Goal: Task Accomplishment & Management: Manage account settings

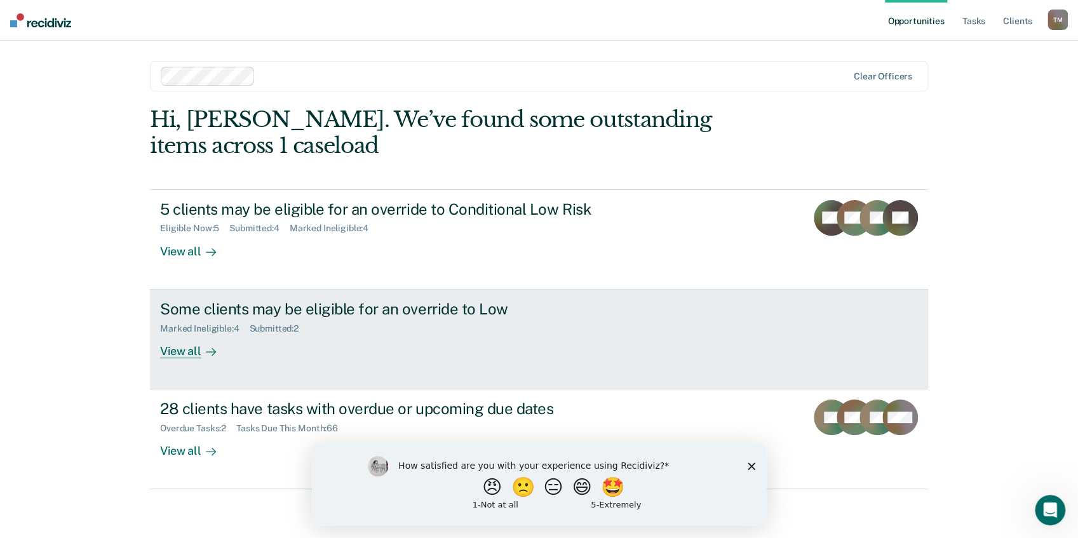
scroll to position [1, 0]
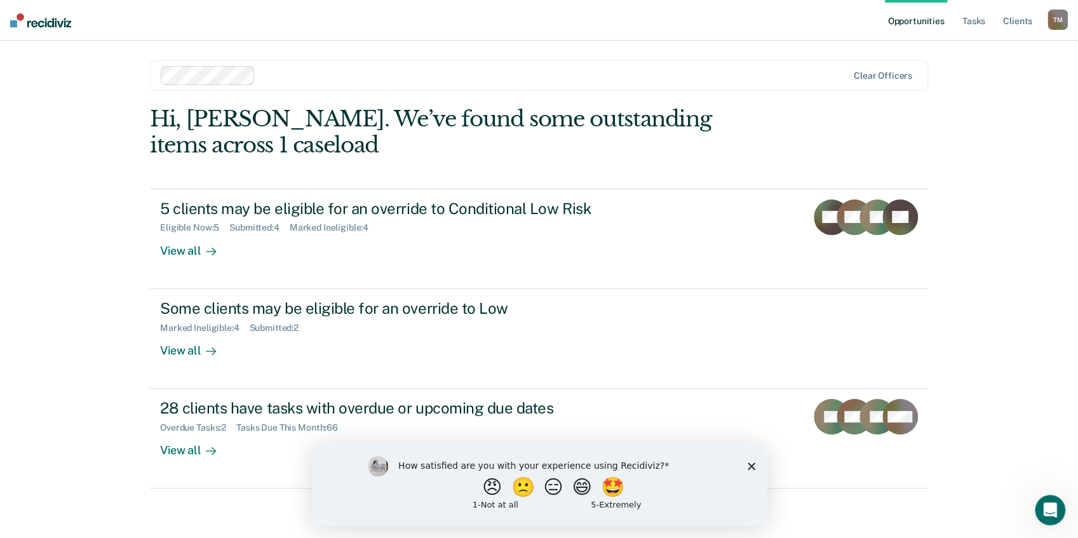
click at [751, 465] on polygon "Close survey" at bounding box center [751, 466] width 8 height 8
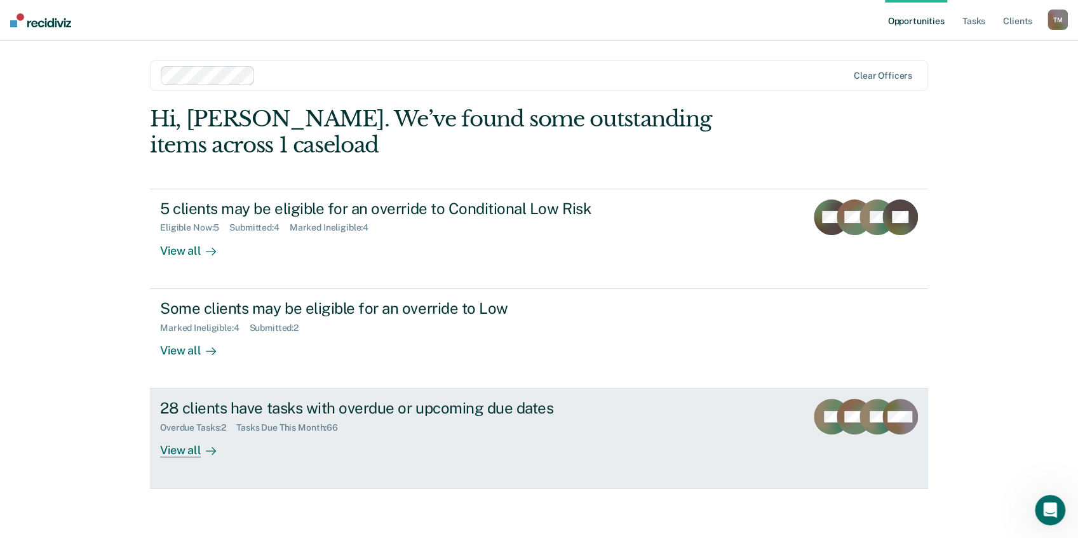
click at [175, 452] on div "View all" at bounding box center [195, 445] width 71 height 25
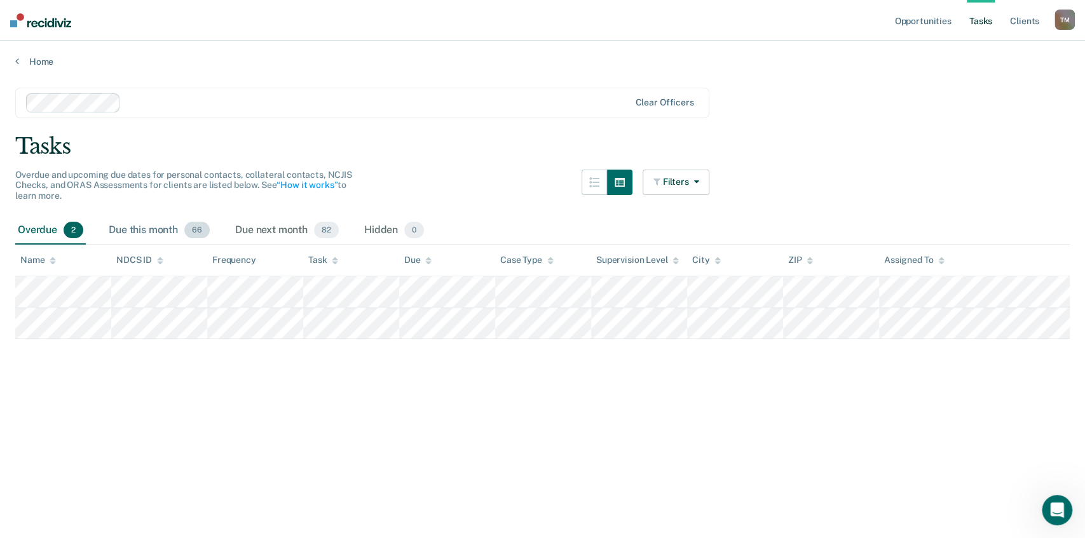
click at [153, 231] on div "Due this month 66" at bounding box center [159, 231] width 106 height 28
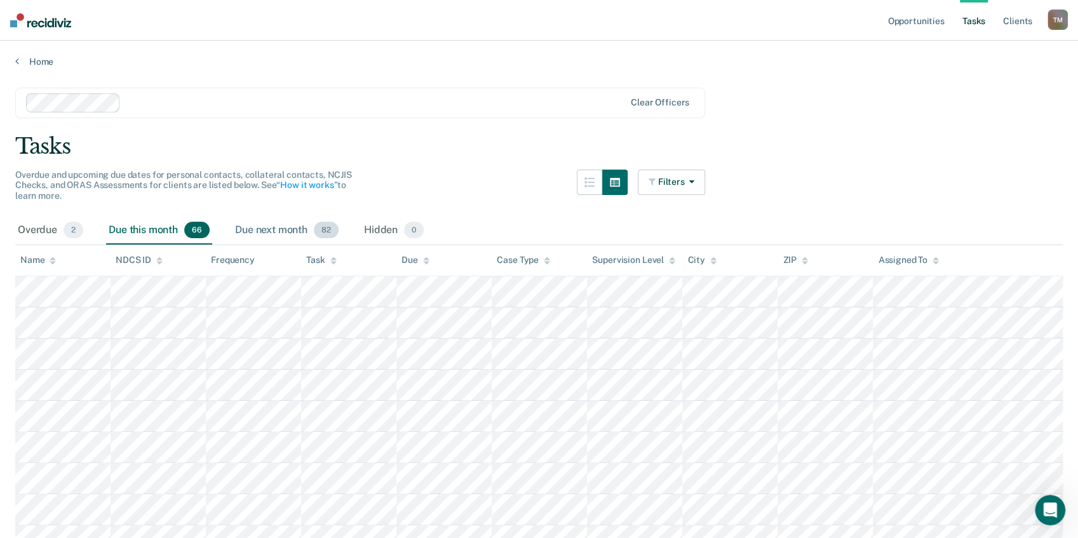
click at [292, 226] on div "Due next month 82" at bounding box center [287, 231] width 109 height 28
click at [34, 230] on div "Overdue 2" at bounding box center [50, 231] width 71 height 28
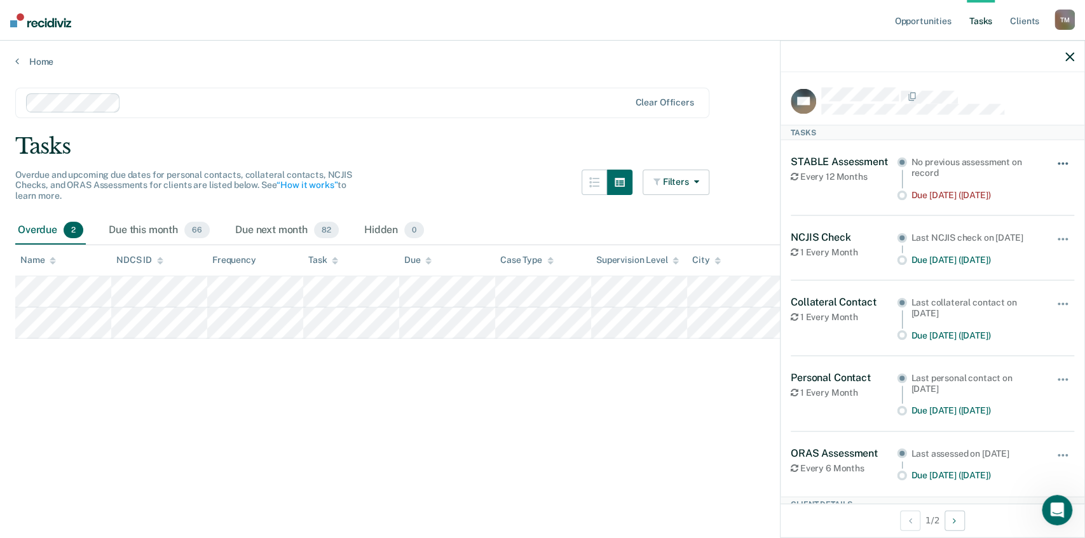
click at [1056, 164] on button "button" at bounding box center [1063, 170] width 22 height 20
click at [1069, 58] on icon "button" at bounding box center [1069, 56] width 9 height 9
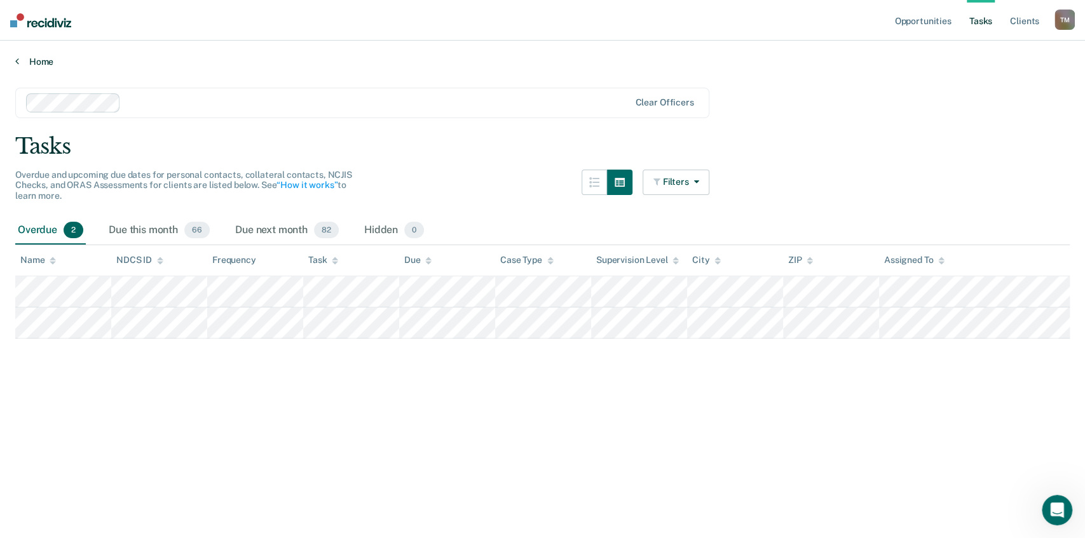
click at [50, 58] on link "Home" at bounding box center [542, 61] width 1054 height 11
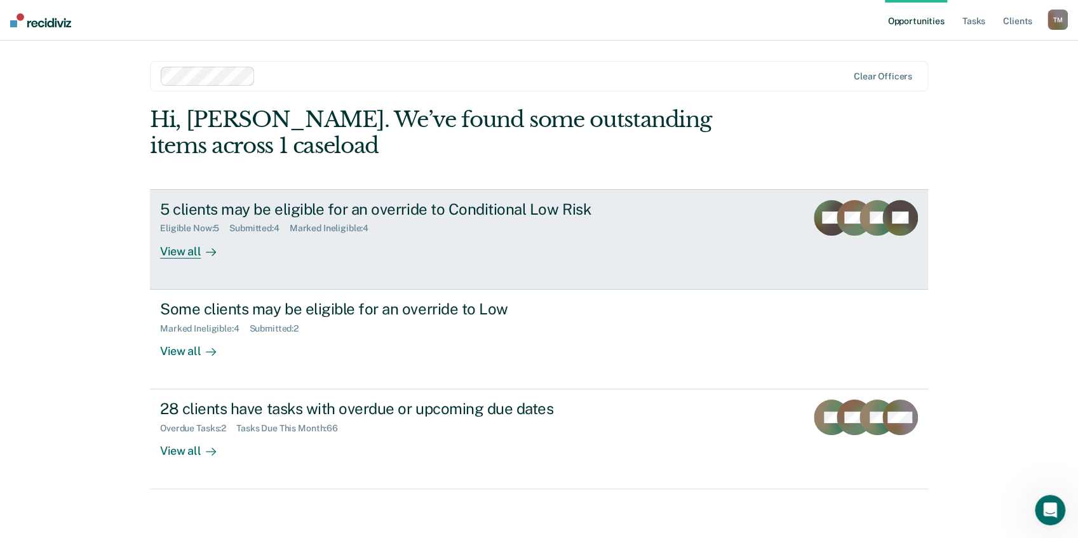
click at [186, 253] on div "View all" at bounding box center [195, 246] width 71 height 25
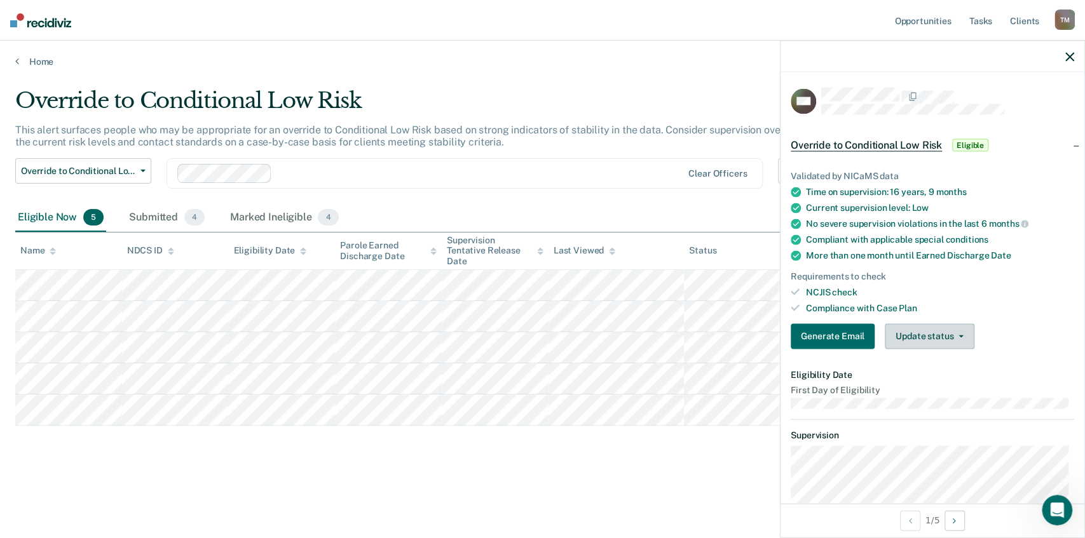
click at [964, 333] on button "Update status" at bounding box center [930, 335] width 90 height 25
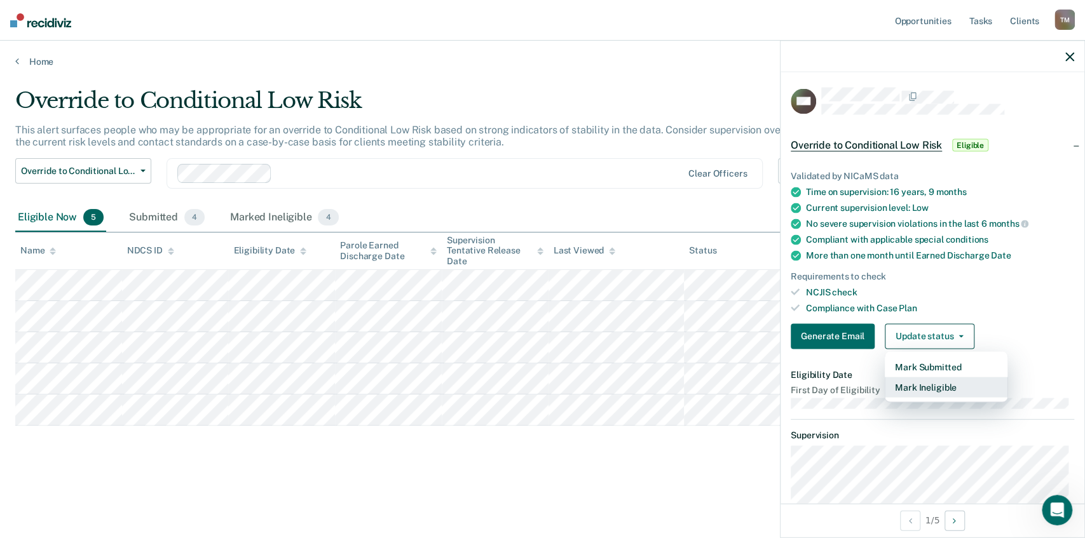
click at [956, 383] on button "Mark Ineligible" at bounding box center [946, 387] width 123 height 20
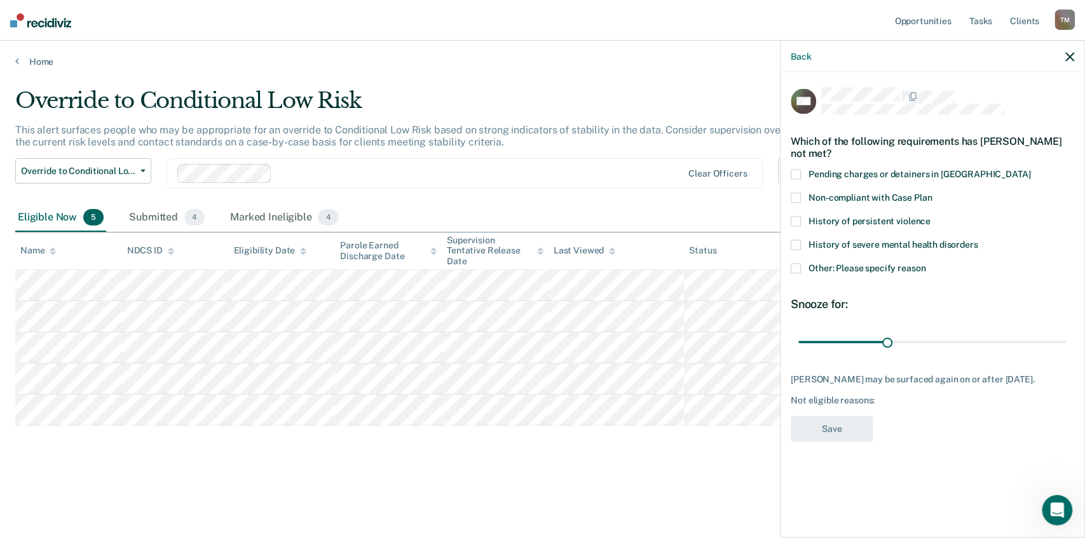
click at [795, 269] on span at bounding box center [796, 269] width 10 height 10
click at [925, 264] on input "Other: Please specify reason" at bounding box center [925, 264] width 0 height 0
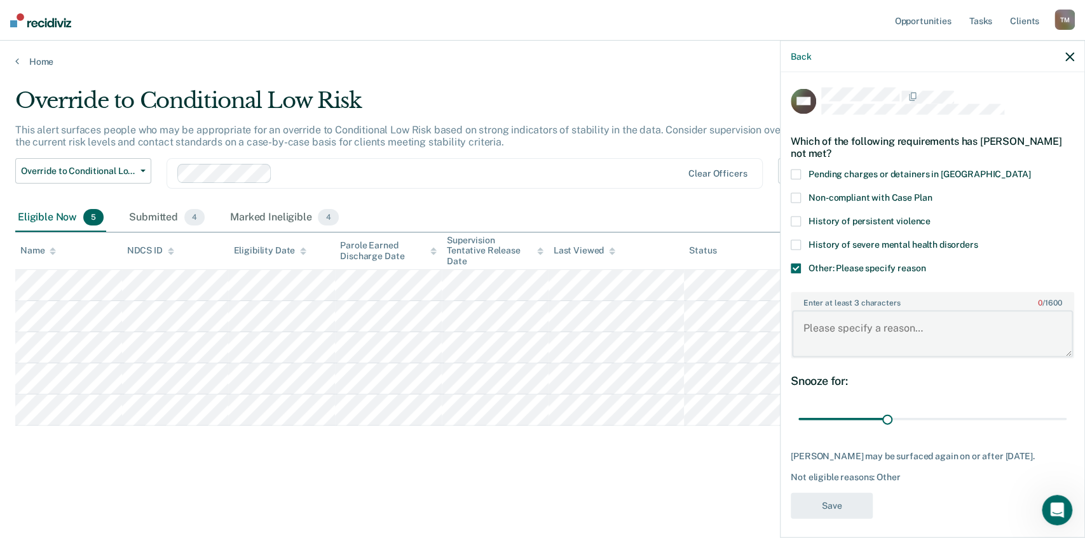
click at [849, 329] on textarea "Enter at least 3 characters 0 / 1600" at bounding box center [932, 333] width 281 height 47
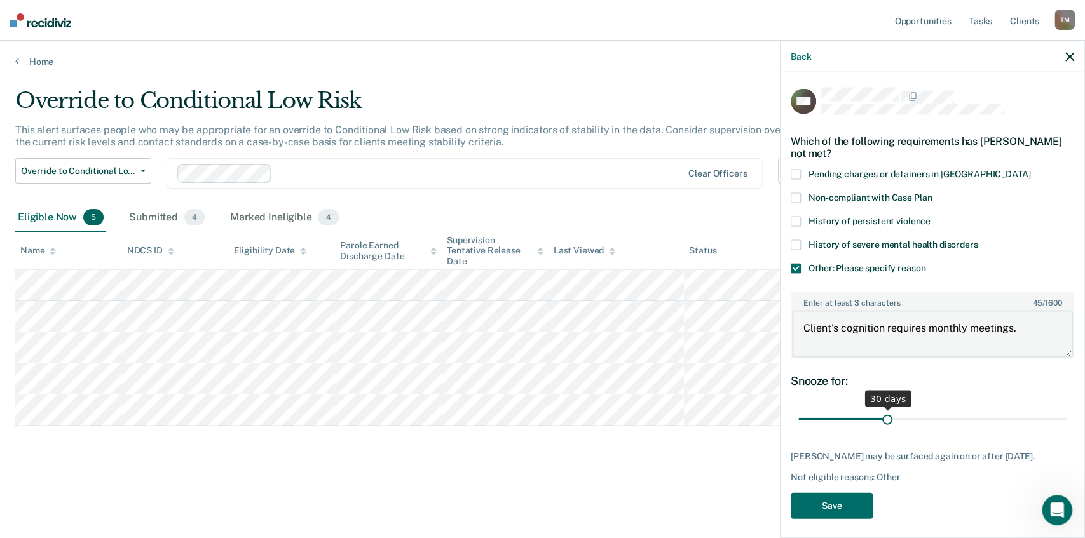
type textarea "Client's cognition requires monthly meetings."
drag, startPoint x: 885, startPoint y: 416, endPoint x: 1066, endPoint y: 389, distance: 183.1
type input "90"
click at [1066, 408] on input "range" at bounding box center [932, 419] width 268 height 22
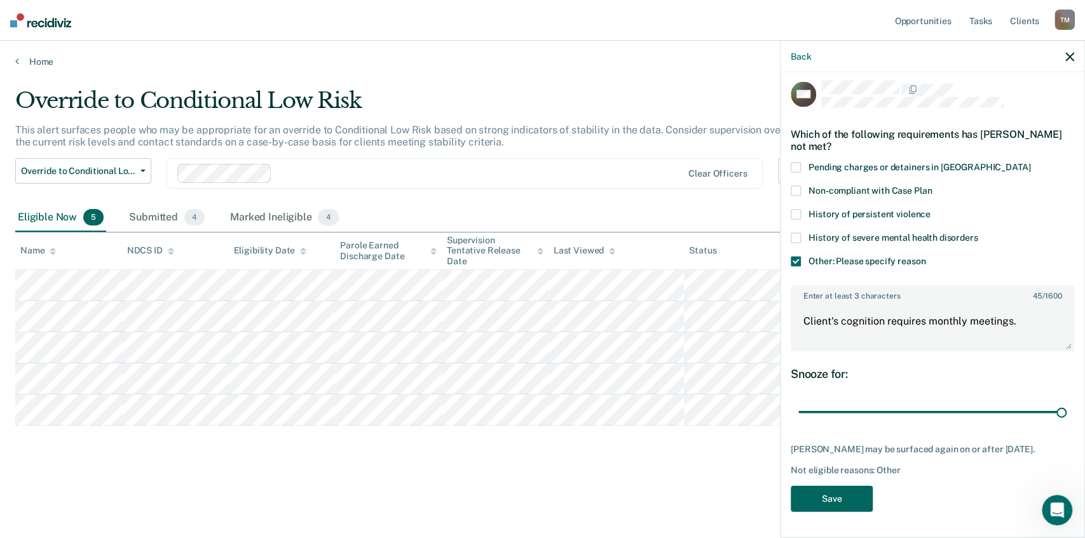
click at [813, 497] on button "Save" at bounding box center [832, 499] width 82 height 26
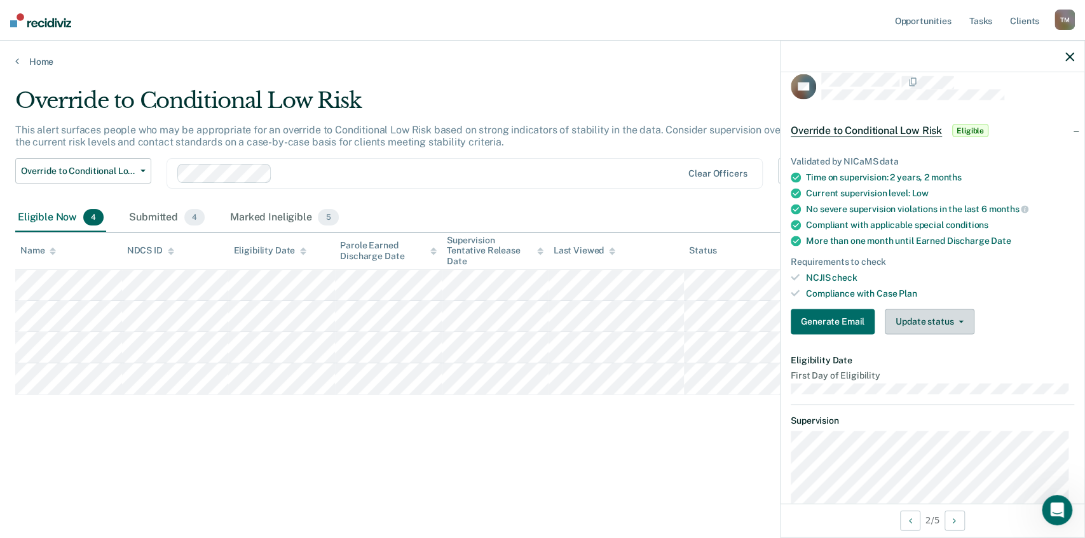
click at [960, 313] on button "Update status" at bounding box center [930, 321] width 90 height 25
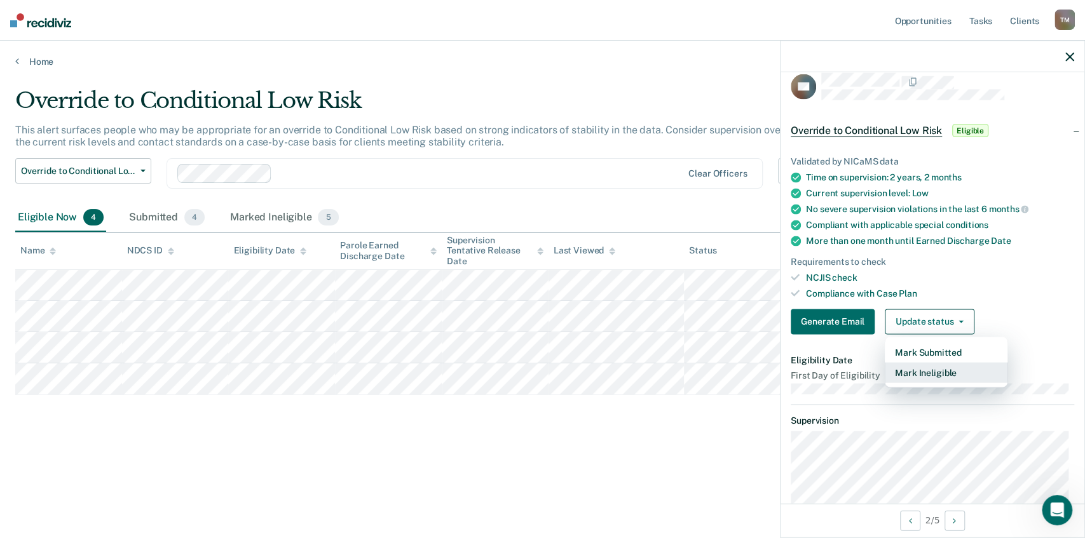
click at [948, 371] on button "Mark Ineligible" at bounding box center [946, 372] width 123 height 20
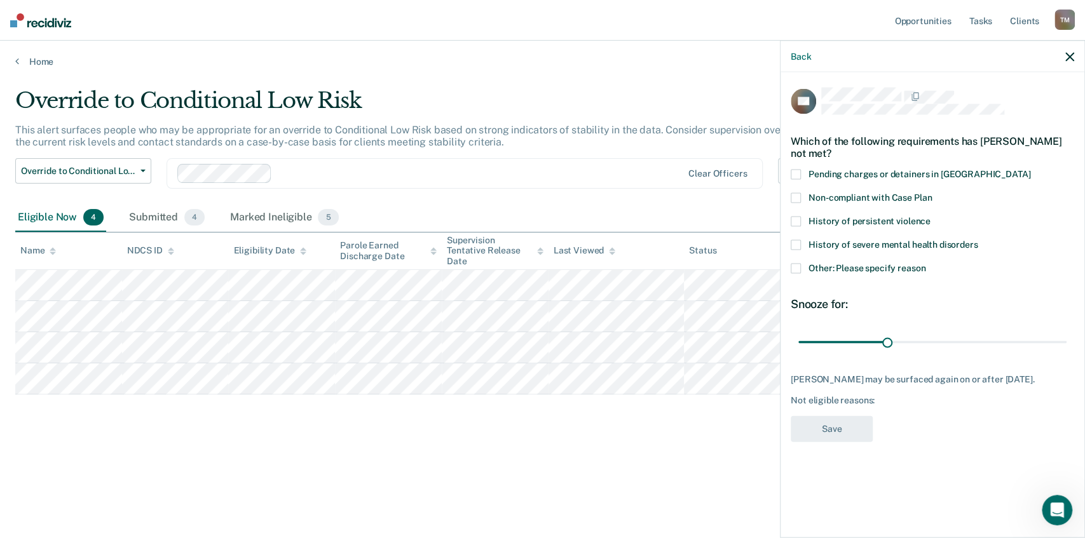
click at [794, 267] on span at bounding box center [796, 269] width 10 height 10
click at [925, 264] on input "Other: Please specify reason" at bounding box center [925, 264] width 0 height 0
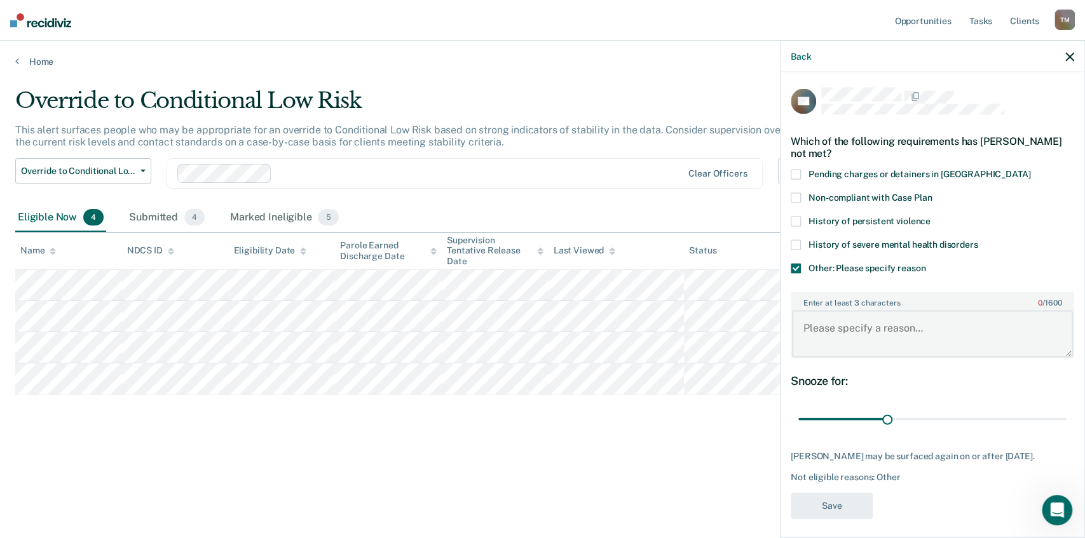
click at [842, 336] on textarea "Enter at least 3 characters 0 / 1600" at bounding box center [932, 333] width 281 height 47
type textarea "recent sanction for non-compliance"
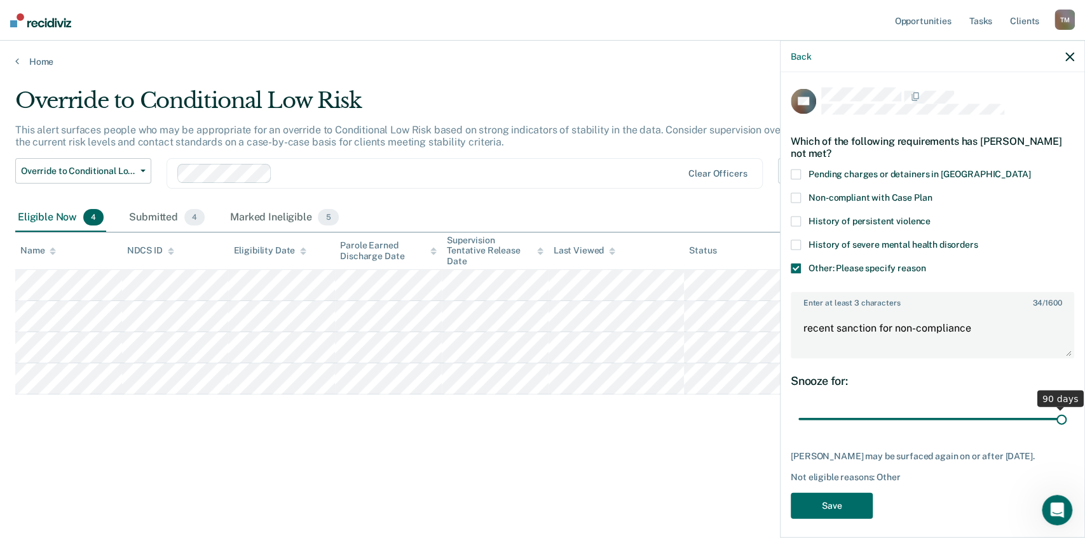
drag, startPoint x: 885, startPoint y: 418, endPoint x: 1073, endPoint y: 419, distance: 188.8
type input "90"
click at [1066, 419] on input "range" at bounding box center [932, 419] width 268 height 22
click at [826, 512] on button "Save" at bounding box center [832, 506] width 82 height 26
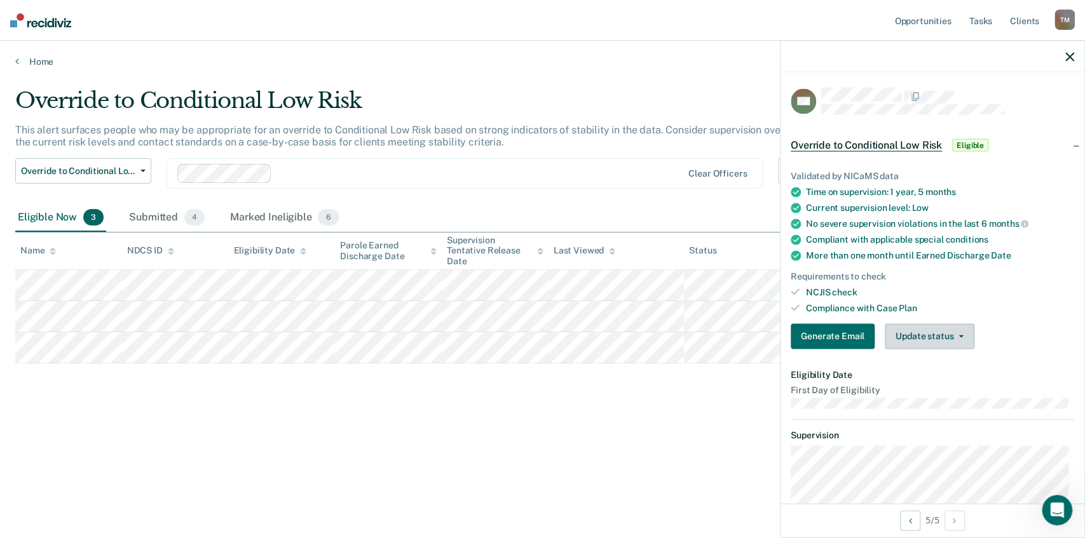
click at [923, 331] on button "Update status" at bounding box center [930, 335] width 90 height 25
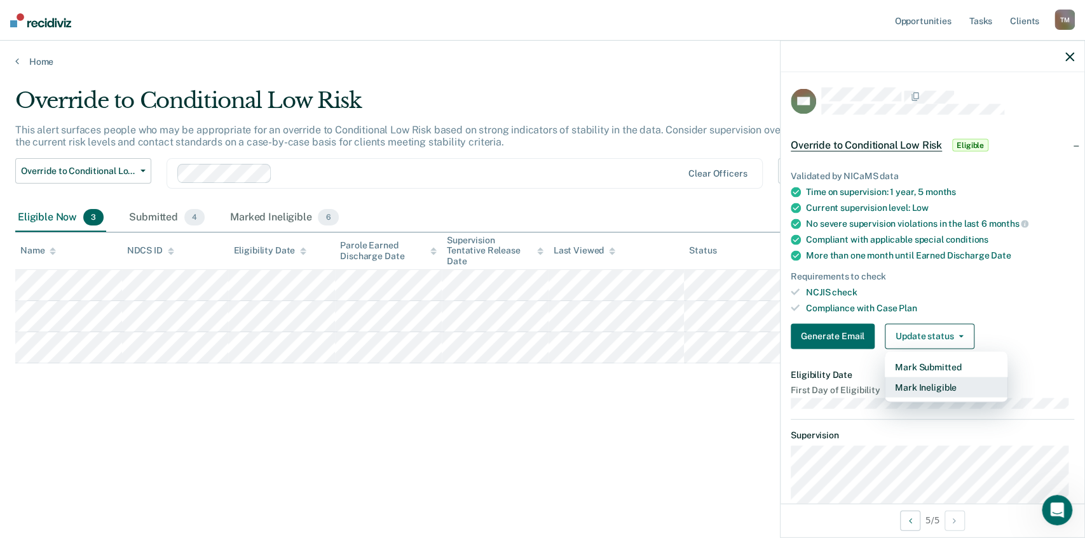
click at [931, 382] on button "Mark Ineligible" at bounding box center [946, 387] width 123 height 20
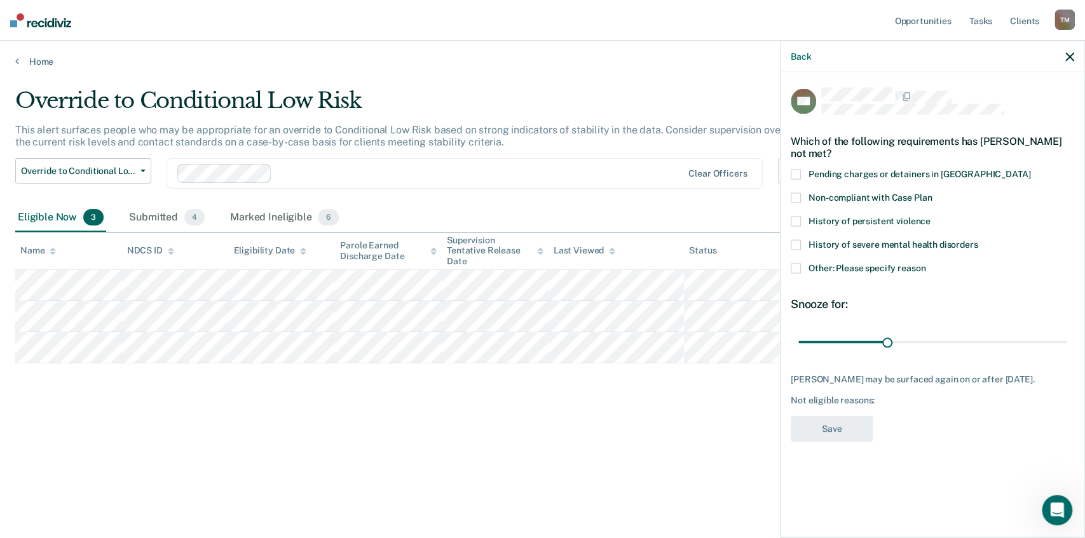
click at [796, 244] on span at bounding box center [796, 245] width 10 height 10
click at [977, 240] on input "History of severe mental health disorders" at bounding box center [977, 240] width 0 height 0
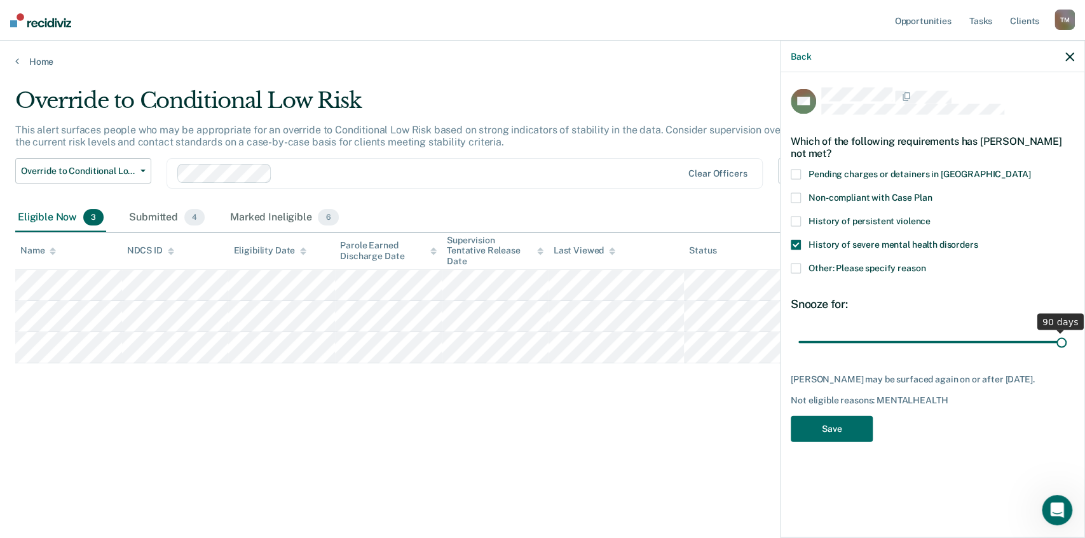
drag, startPoint x: 888, startPoint y: 341, endPoint x: 1102, endPoint y: 359, distance: 215.0
type input "90"
click at [1066, 353] on input "range" at bounding box center [932, 342] width 268 height 22
click at [834, 421] on button "Save" at bounding box center [832, 429] width 82 height 26
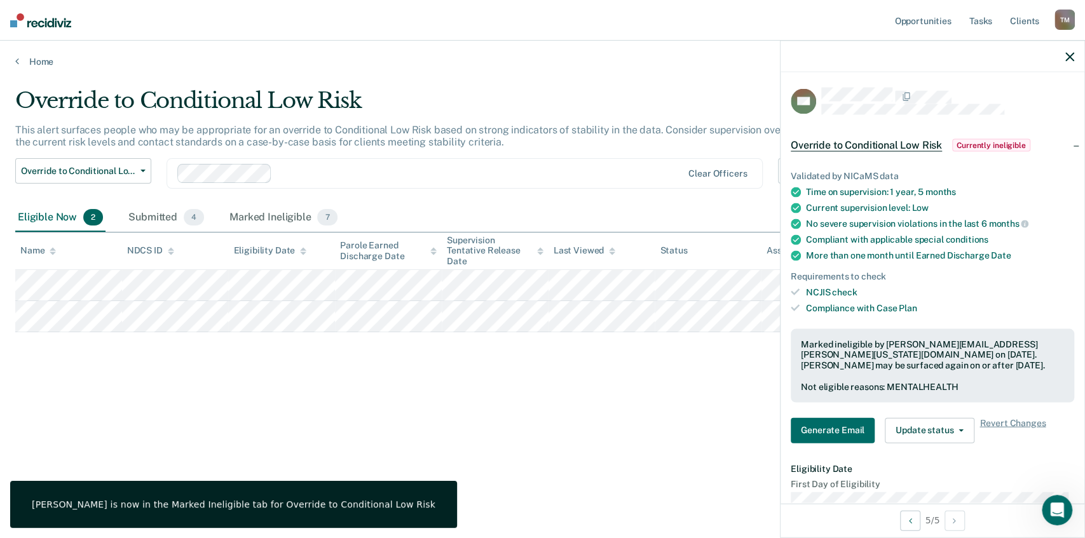
click at [529, 430] on div "Override to Conditional Low Risk This alert surfaces people who may be appropri…" at bounding box center [542, 265] width 1054 height 355
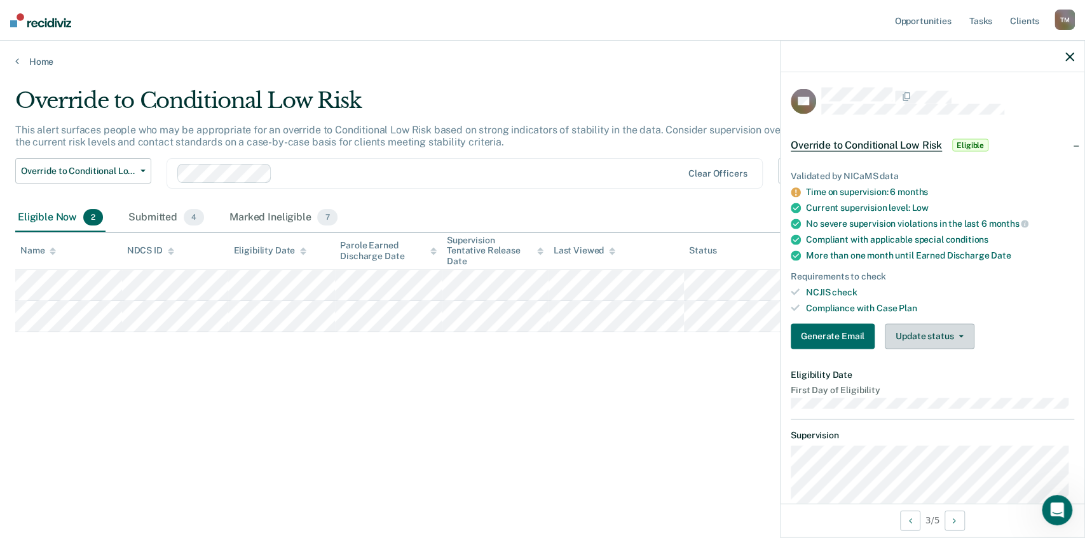
click at [939, 334] on button "Update status" at bounding box center [930, 335] width 90 height 25
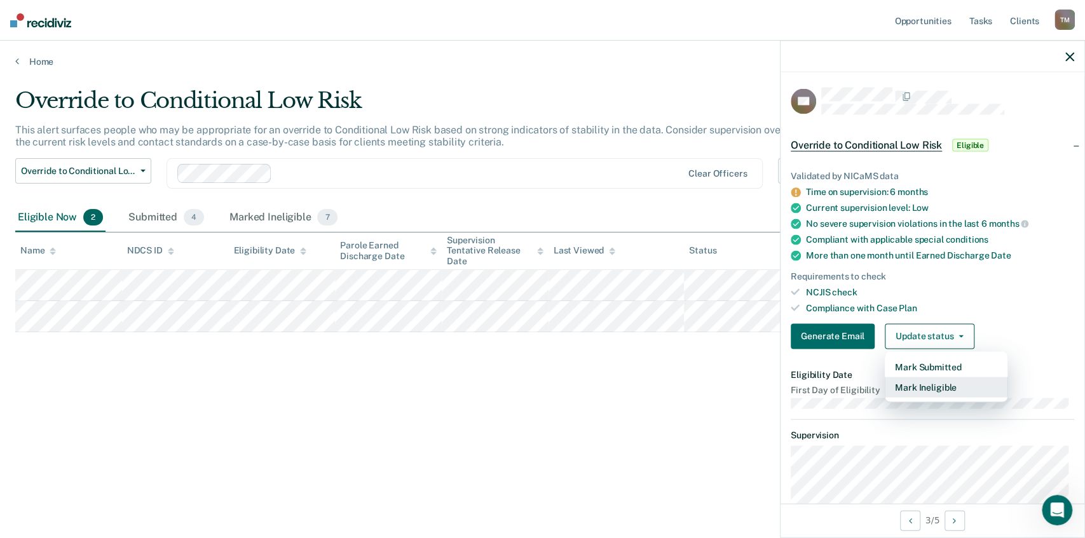
click at [942, 388] on button "Mark Ineligible" at bounding box center [946, 387] width 123 height 20
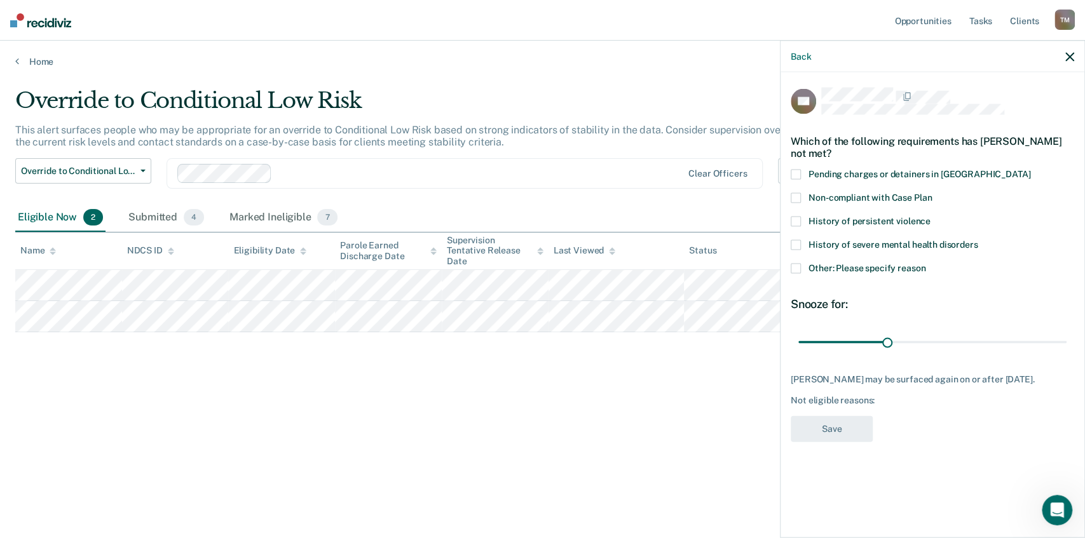
click at [796, 242] on span at bounding box center [796, 245] width 10 height 10
click at [977, 240] on input "History of severe mental health disorders" at bounding box center [977, 240] width 0 height 0
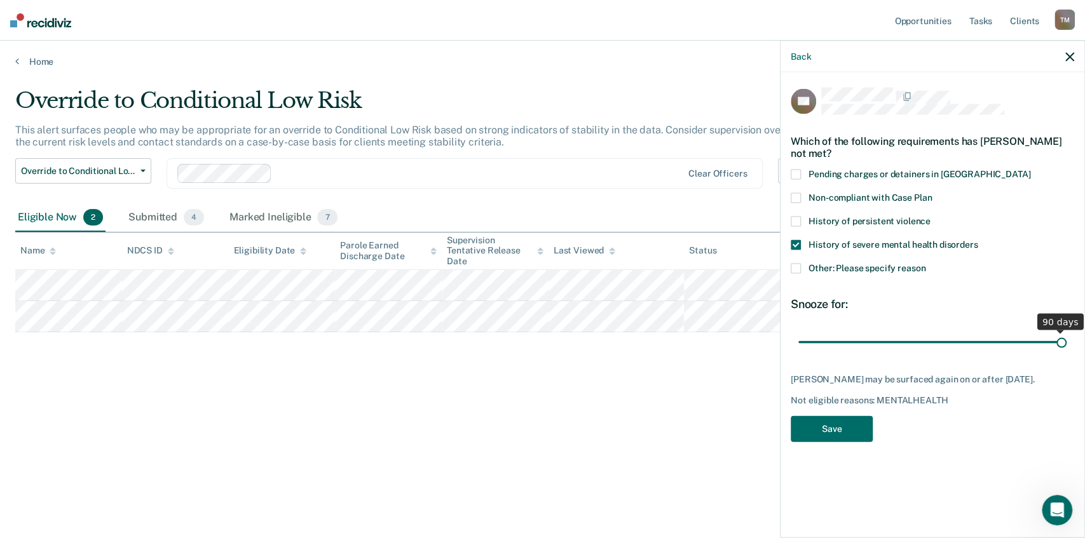
drag, startPoint x: 888, startPoint y: 339, endPoint x: 1089, endPoint y: 337, distance: 200.2
type input "90"
click at [1066, 337] on input "range" at bounding box center [932, 342] width 268 height 22
click at [834, 428] on button "Save" at bounding box center [832, 429] width 82 height 26
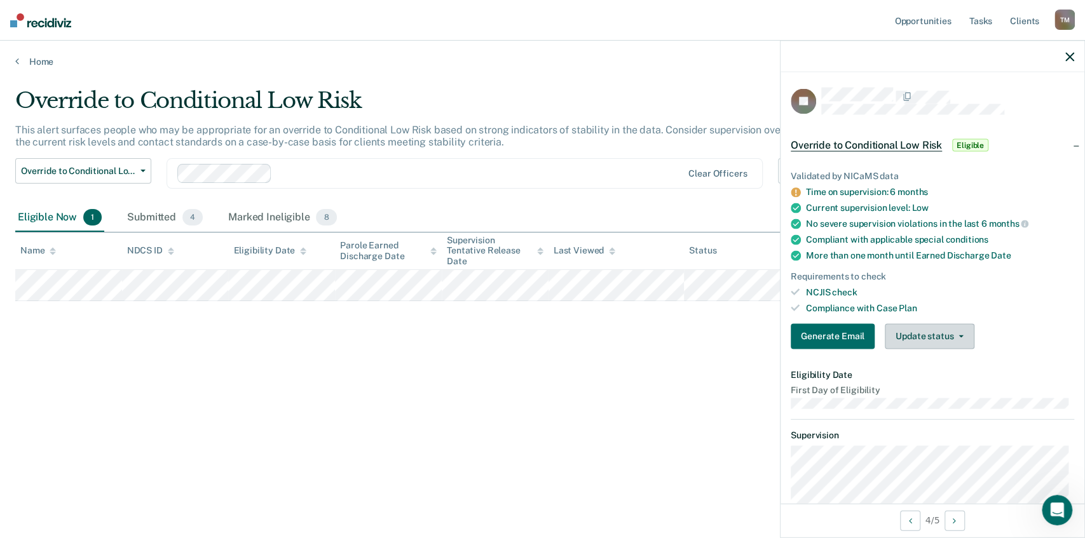
click at [949, 339] on button "Update status" at bounding box center [930, 335] width 90 height 25
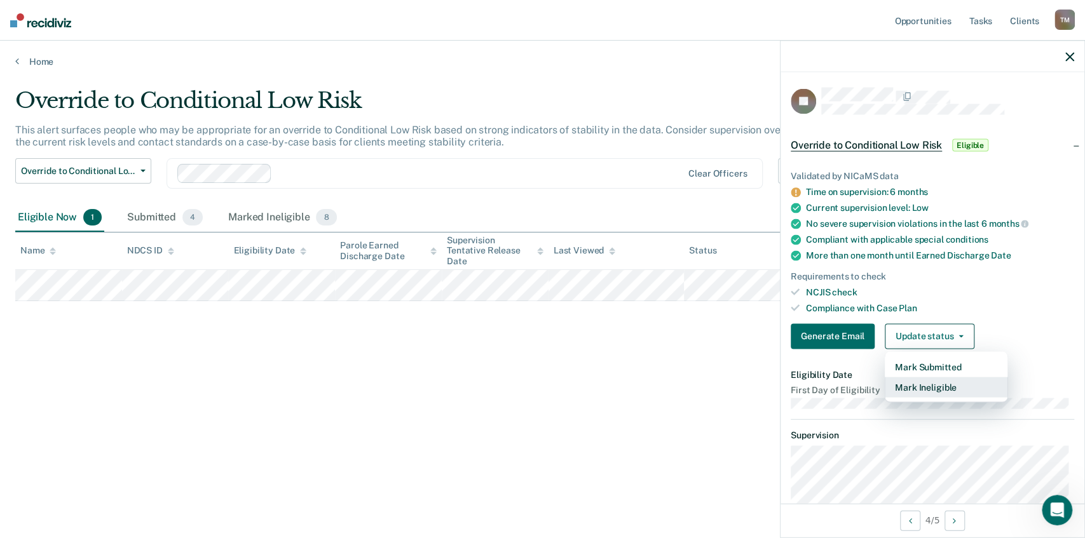
click at [951, 383] on button "Mark Ineligible" at bounding box center [946, 387] width 123 height 20
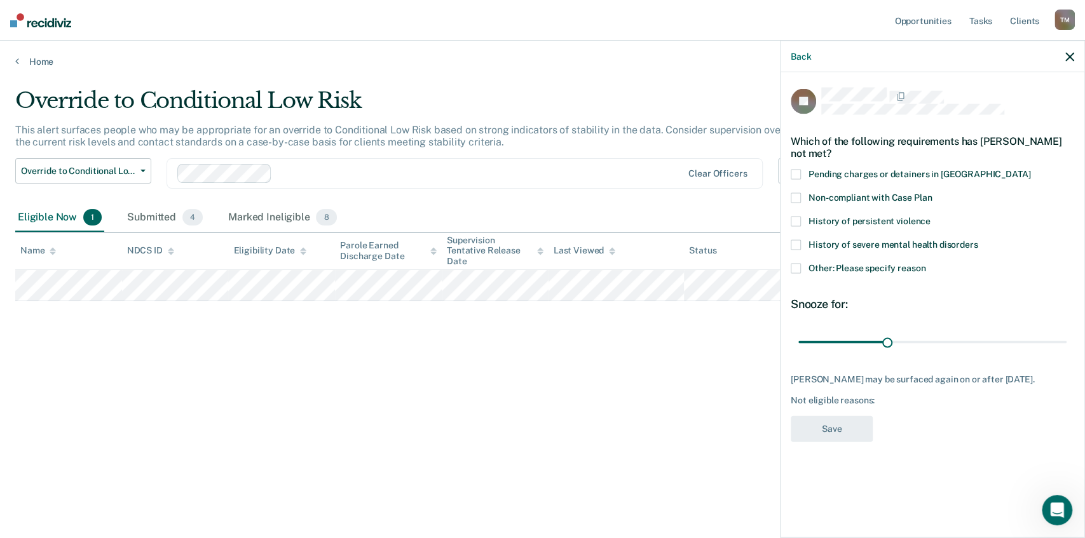
click at [794, 264] on span at bounding box center [796, 269] width 10 height 10
click at [925, 264] on input "Other: Please specify reason" at bounding box center [925, 264] width 0 height 0
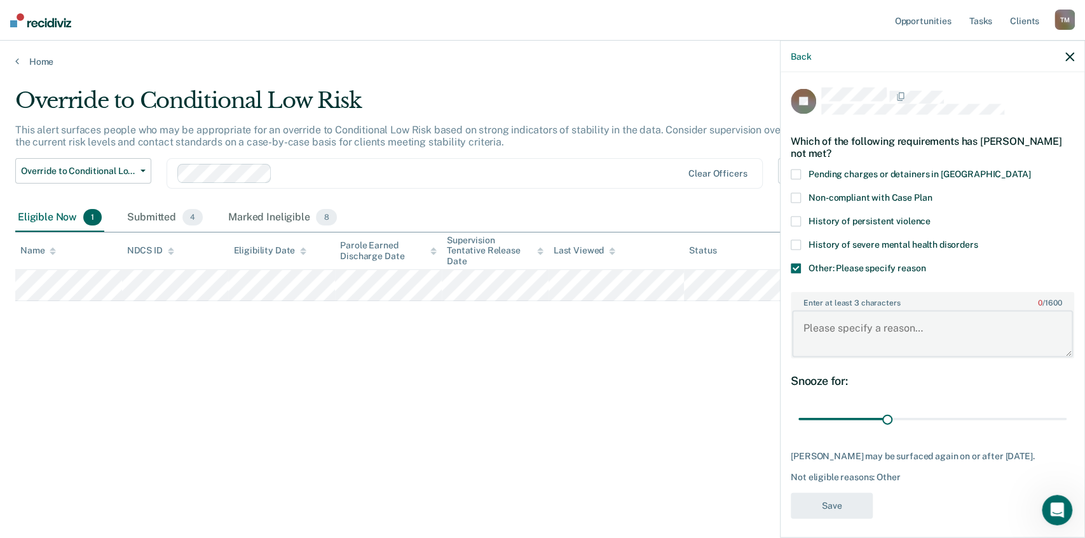
click at [847, 323] on textarea "Enter at least 3 characters 0 / 1600" at bounding box center [932, 333] width 281 height 47
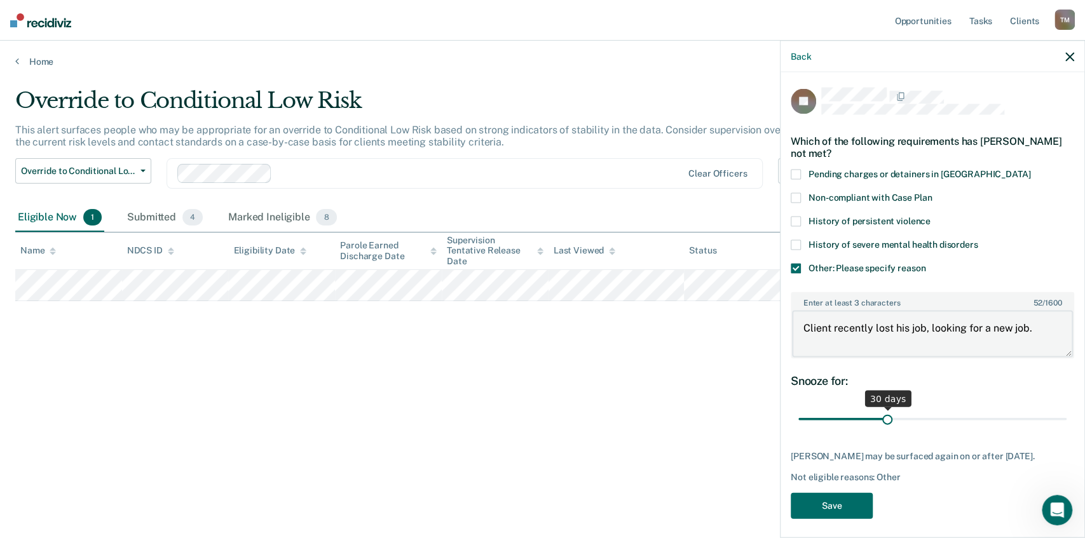
type textarea "Client recently lost his job, looking for a new job."
drag, startPoint x: 885, startPoint y: 419, endPoint x: 1117, endPoint y: 440, distance: 232.9
type input "90"
click at [1066, 430] on input "range" at bounding box center [932, 419] width 268 height 22
click at [840, 505] on button "Save" at bounding box center [832, 506] width 82 height 26
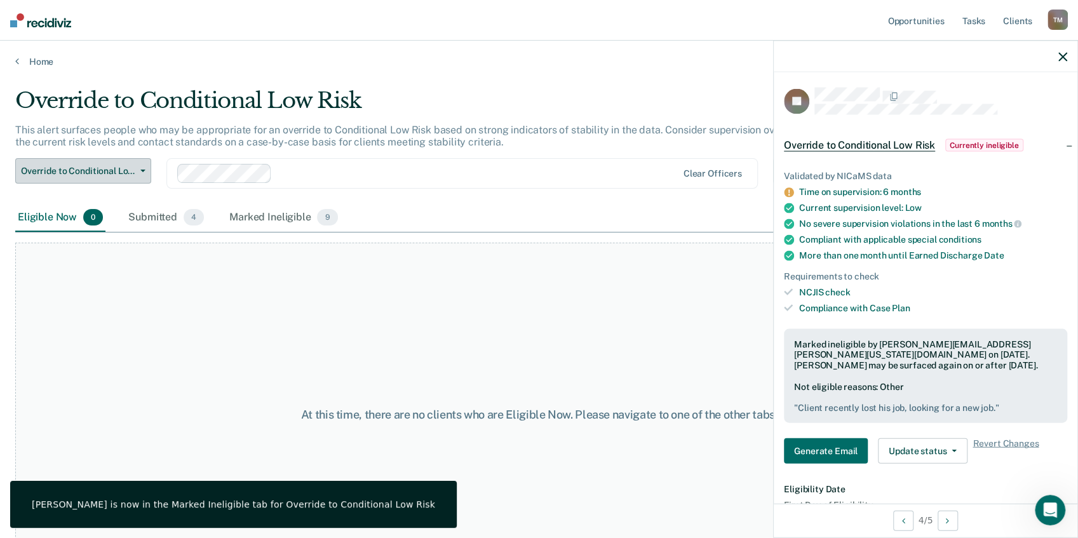
click at [144, 170] on icon "button" at bounding box center [142, 171] width 5 height 3
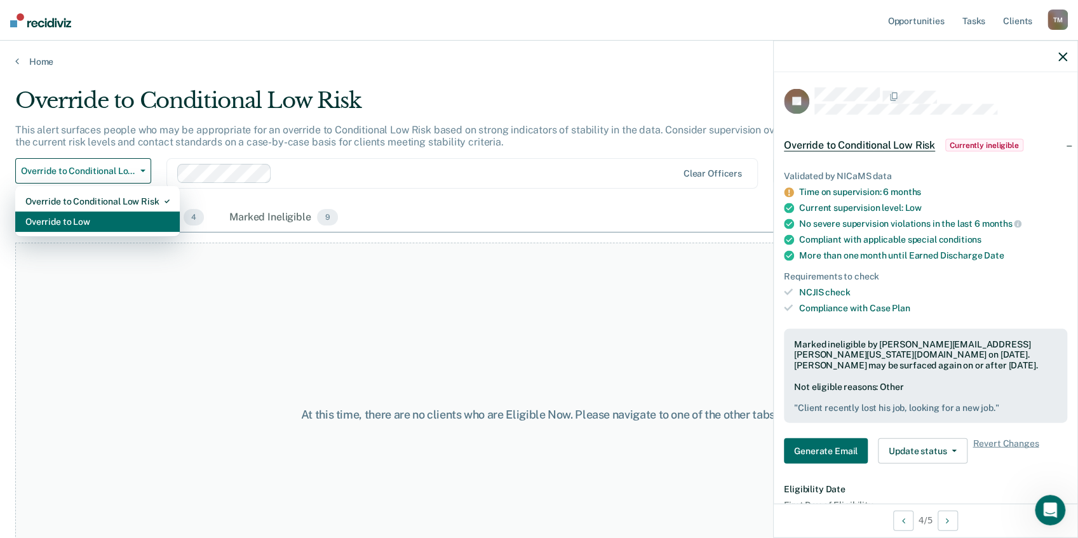
click at [130, 222] on div "Override to Low" at bounding box center [97, 222] width 144 height 20
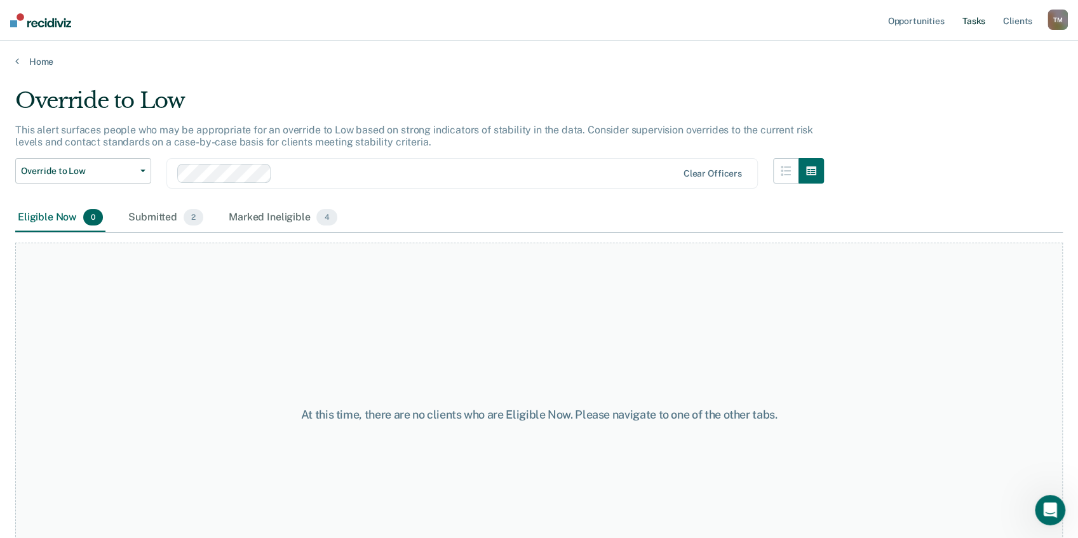
click at [970, 20] on link "Tasks" at bounding box center [974, 20] width 28 height 41
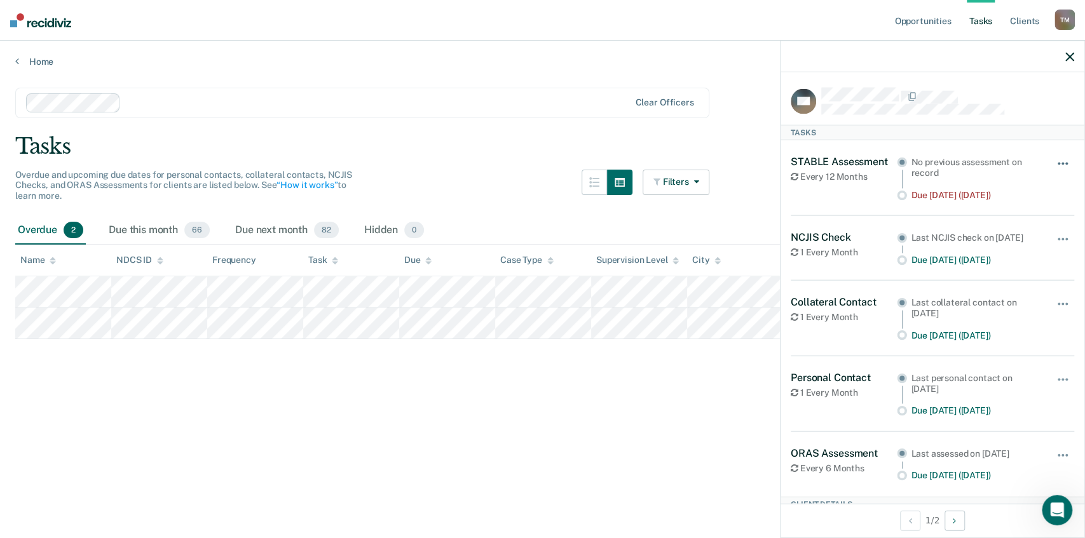
click at [1056, 160] on button "button" at bounding box center [1063, 170] width 22 height 20
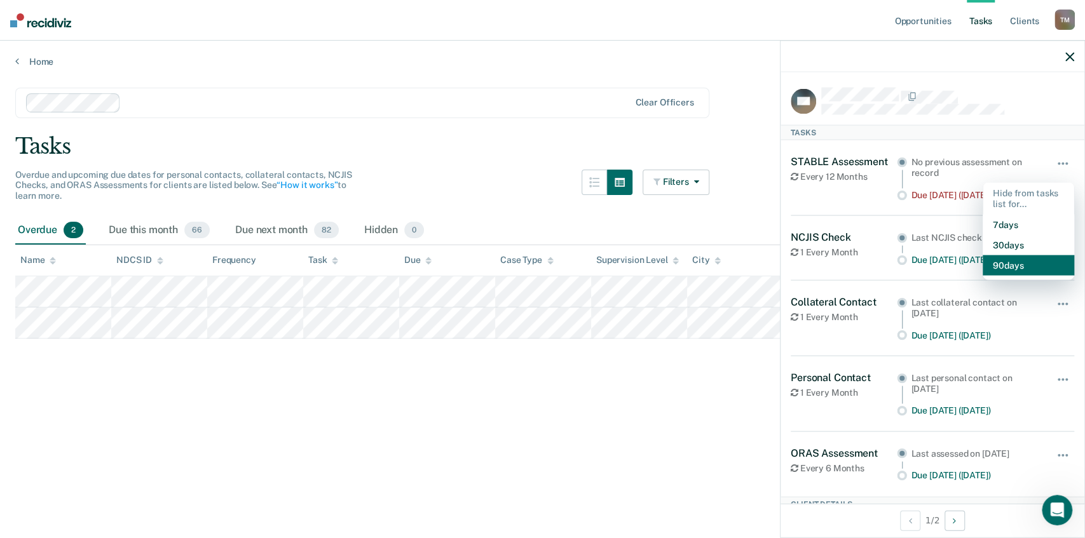
click at [1015, 264] on button "90 days" at bounding box center [1029, 265] width 92 height 20
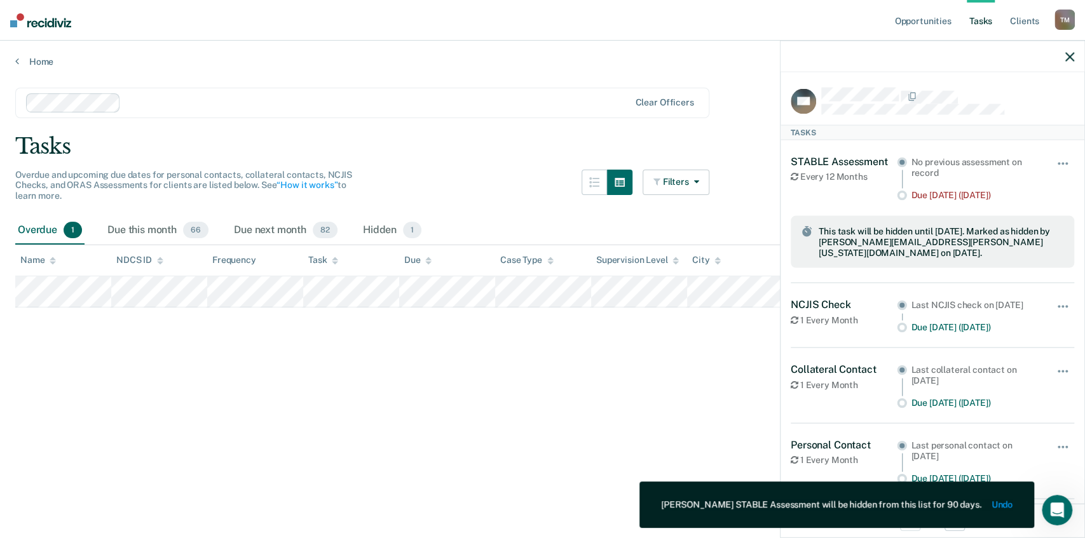
click at [247, 371] on main "Clear officers Tasks Overdue and upcoming due dates for personal contacts, coll…" at bounding box center [542, 300] width 1085 height 467
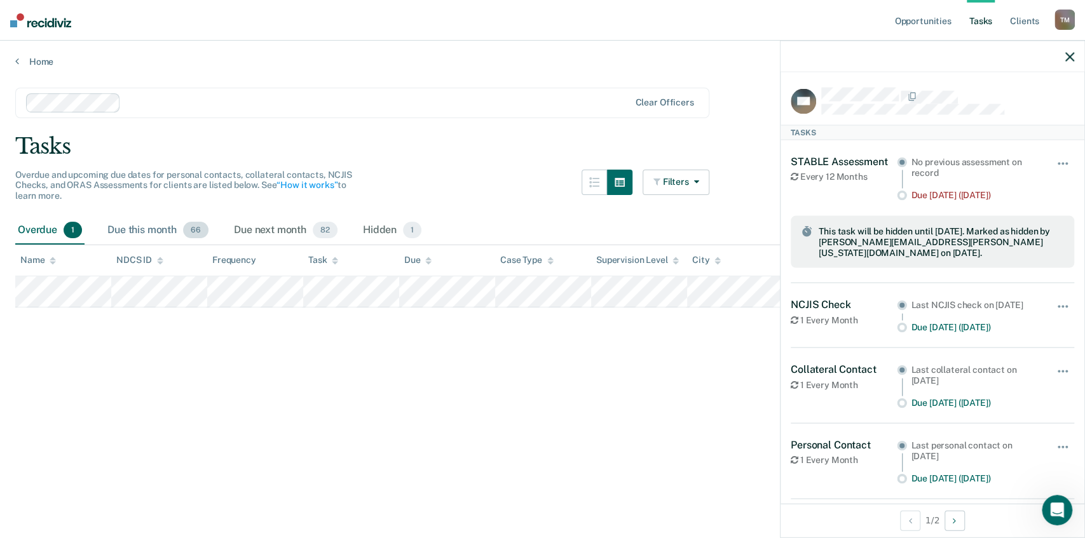
click at [156, 231] on div "Due this month 66" at bounding box center [158, 231] width 106 height 28
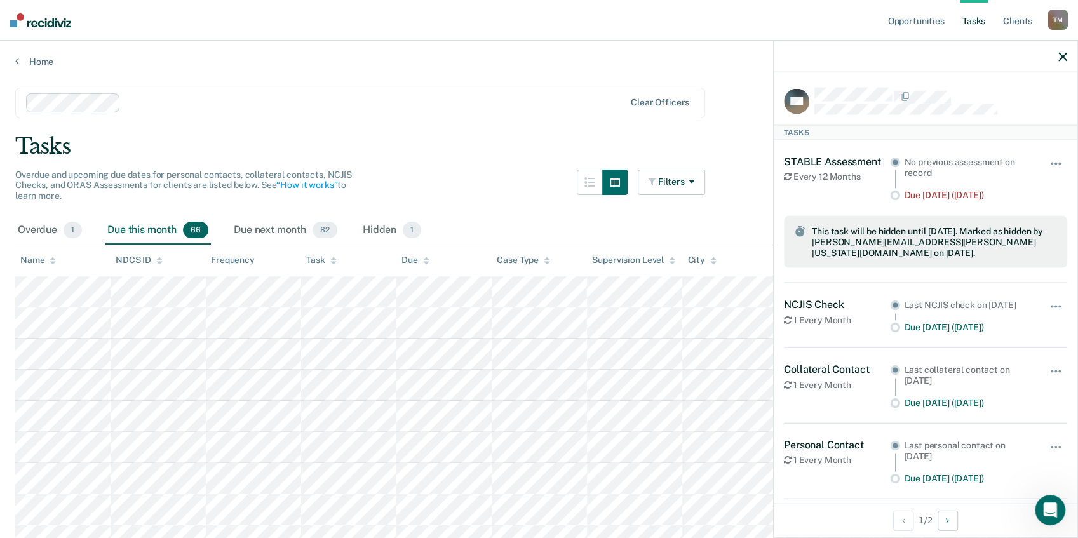
click at [1065, 54] on icon "button" at bounding box center [1063, 56] width 9 height 9
